Goal: Task Accomplishment & Management: Use online tool/utility

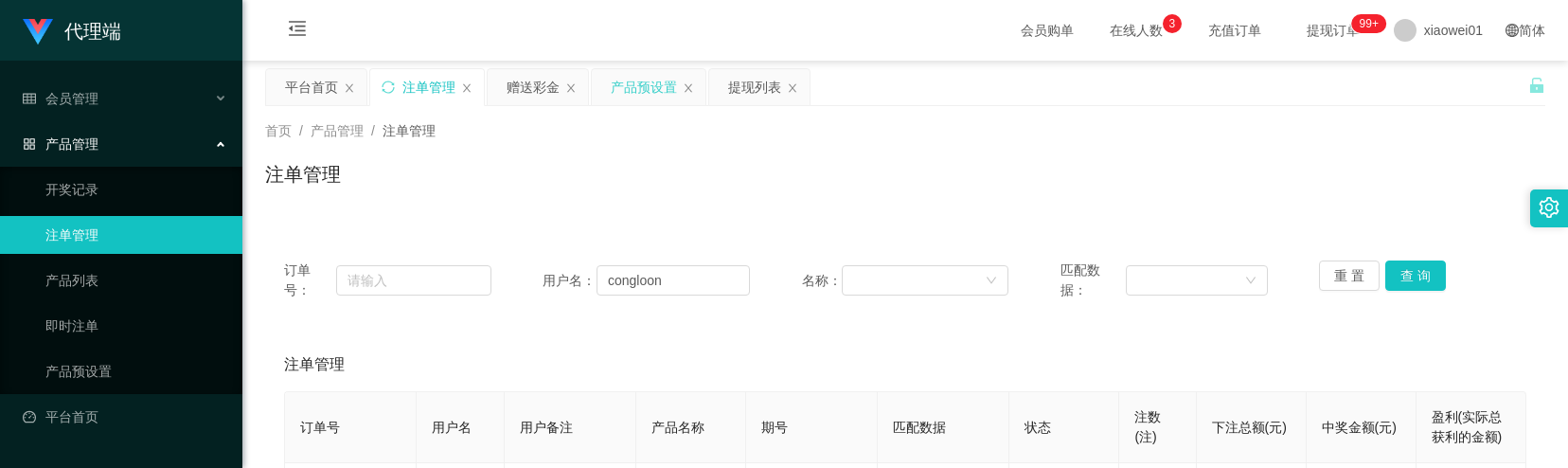
click at [645, 92] on div "产品预设置" at bounding box center [644, 87] width 66 height 36
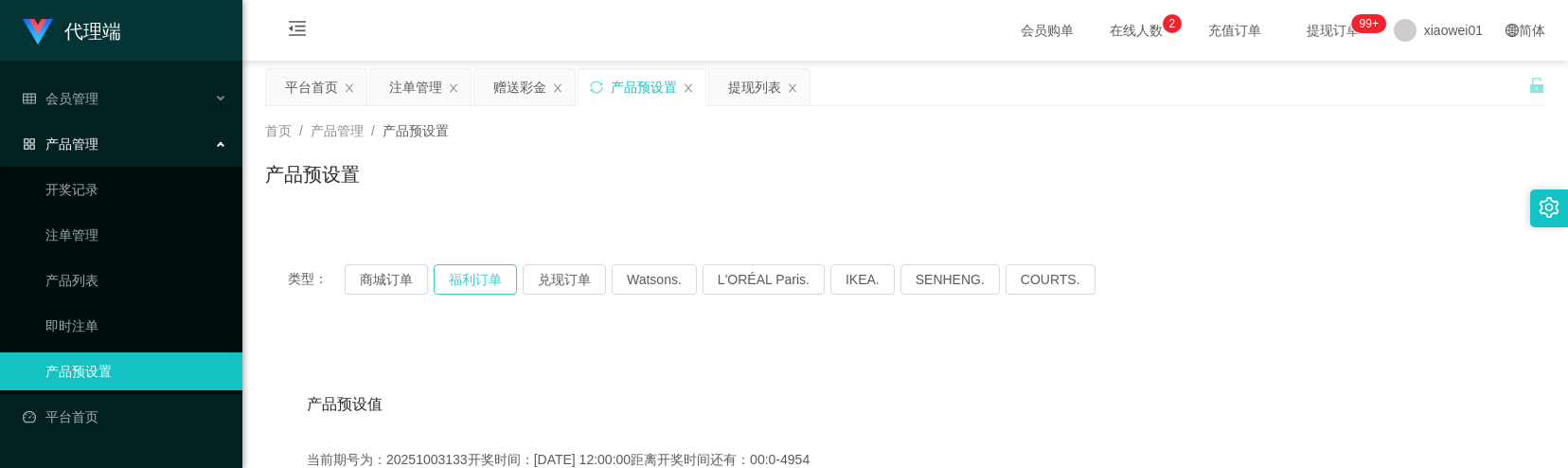
click at [493, 282] on button "福利订单" at bounding box center [475, 280] width 84 height 31
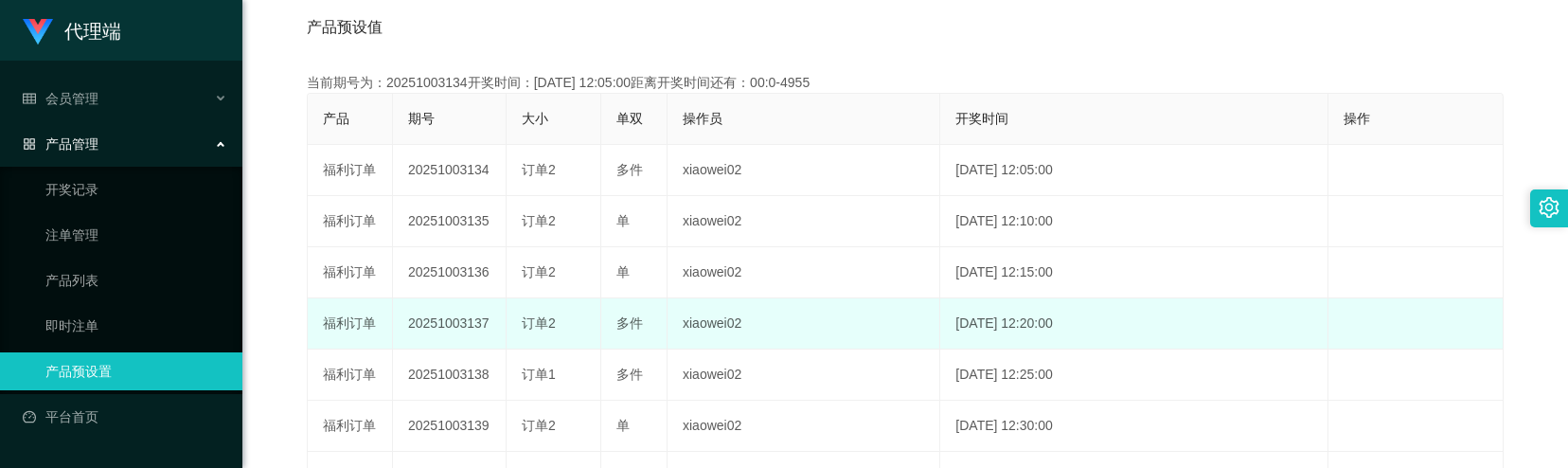
scroll to position [379, 0]
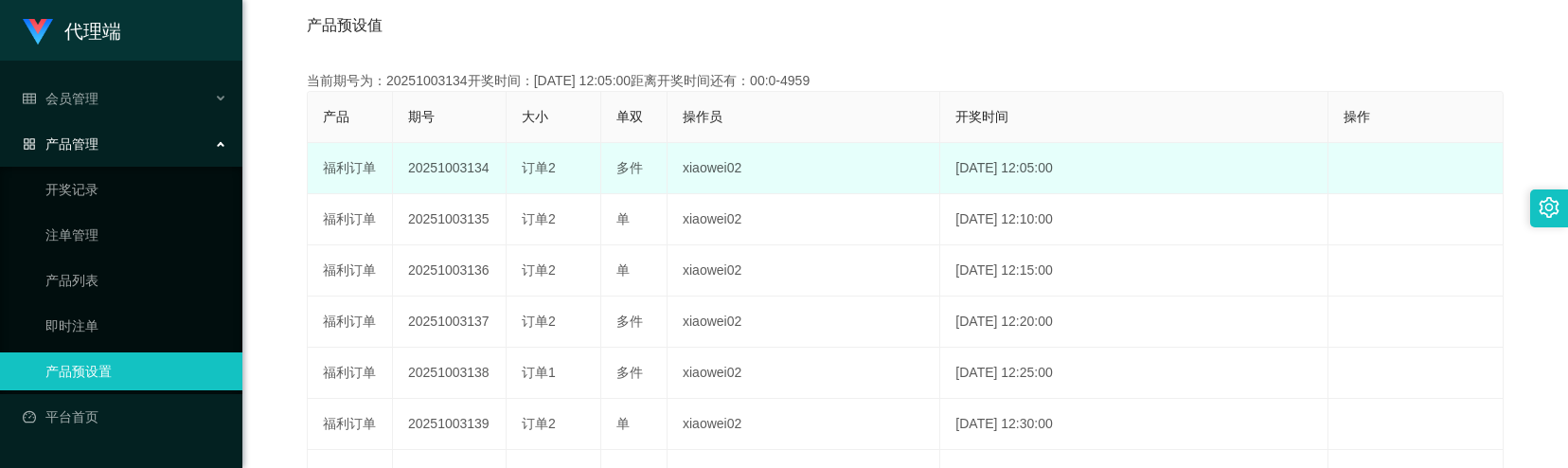
click at [456, 169] on td "20251003134" at bounding box center [450, 169] width 114 height 51
click at [455, 169] on td "20251003134" at bounding box center [450, 169] width 114 height 51
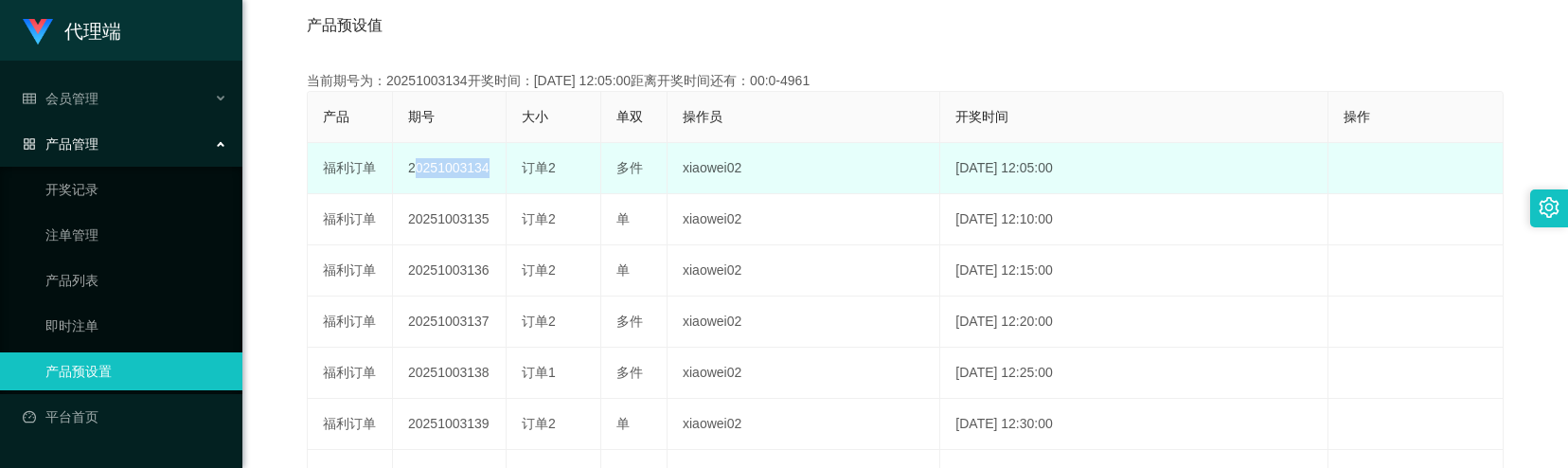
drag, startPoint x: 455, startPoint y: 169, endPoint x: 438, endPoint y: 171, distance: 17.1
click at [440, 171] on td "20251003134" at bounding box center [450, 169] width 114 height 51
click at [436, 172] on td "20251003134" at bounding box center [450, 169] width 114 height 51
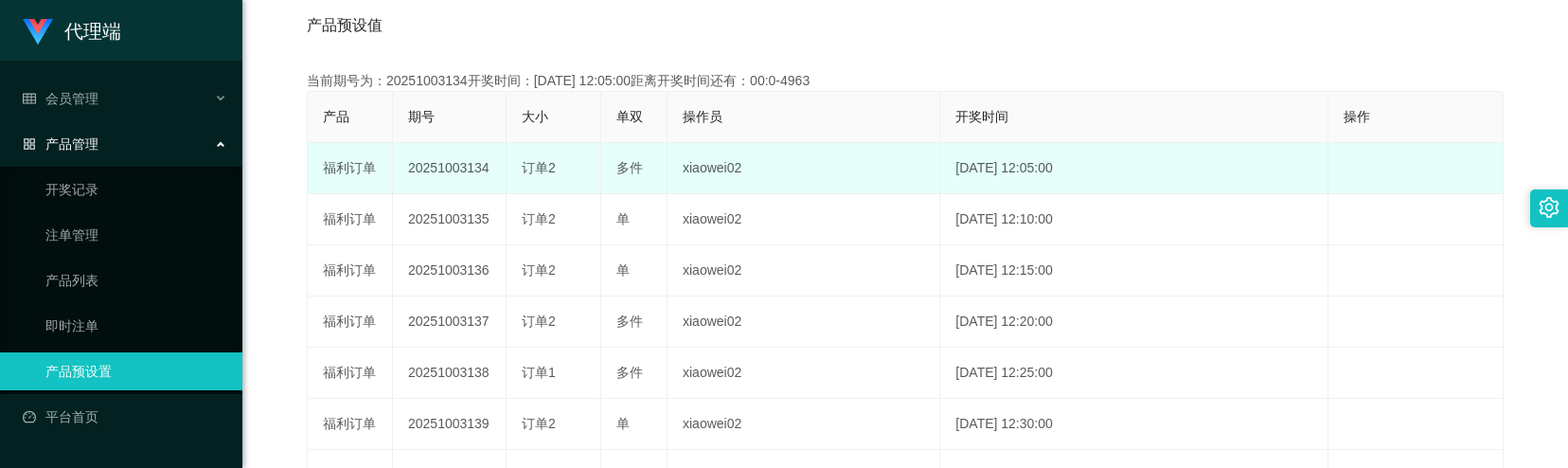
click at [436, 172] on td "20251003134" at bounding box center [450, 169] width 114 height 51
click at [434, 172] on td "20251003134" at bounding box center [450, 169] width 114 height 51
copy td "20251003134"
